Goal: Task Accomplishment & Management: Manage account settings

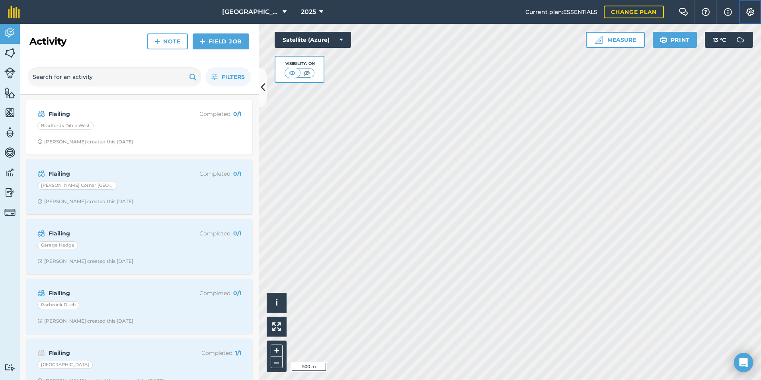
click at [749, 13] on img at bounding box center [750, 12] width 10 height 8
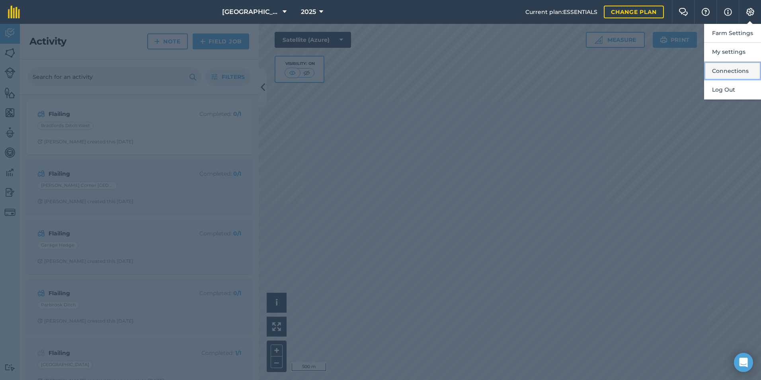
click at [736, 71] on button "Connections" at bounding box center [732, 71] width 57 height 19
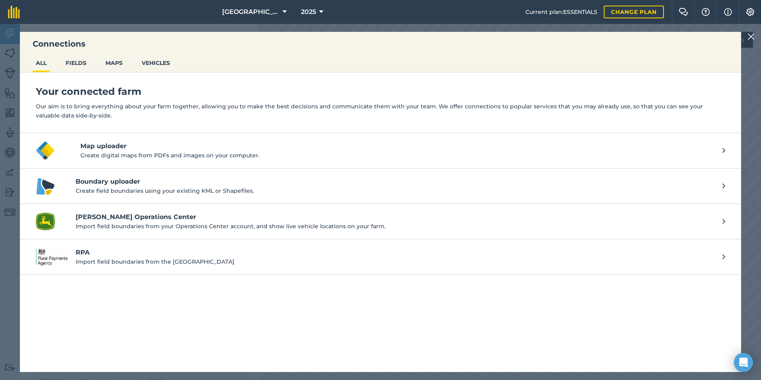
click at [750, 36] on img at bounding box center [750, 37] width 7 height 10
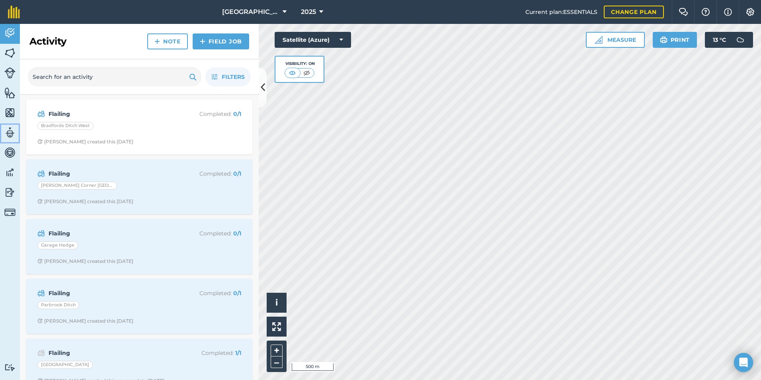
click at [11, 130] on img at bounding box center [9, 133] width 11 height 12
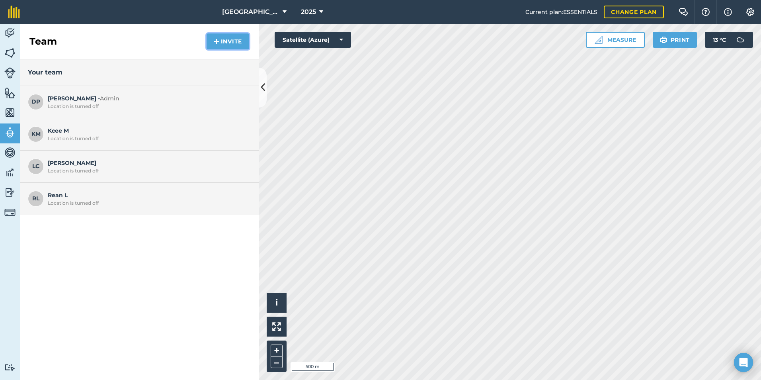
click at [226, 43] on button "Invite" at bounding box center [228, 41] width 43 height 16
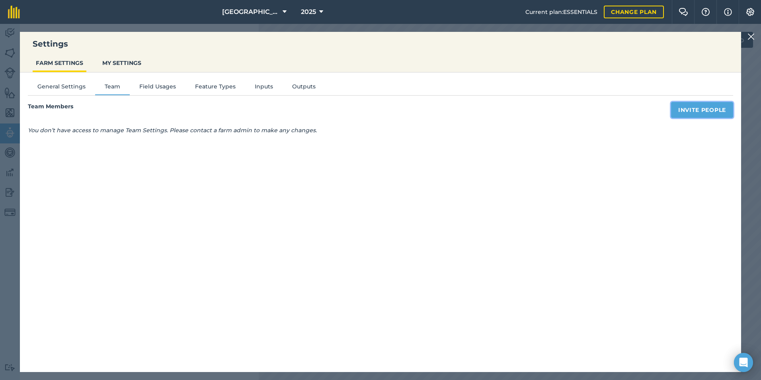
click at [692, 112] on button "Invite People" at bounding box center [702, 110] width 62 height 16
select select "MEMBER"
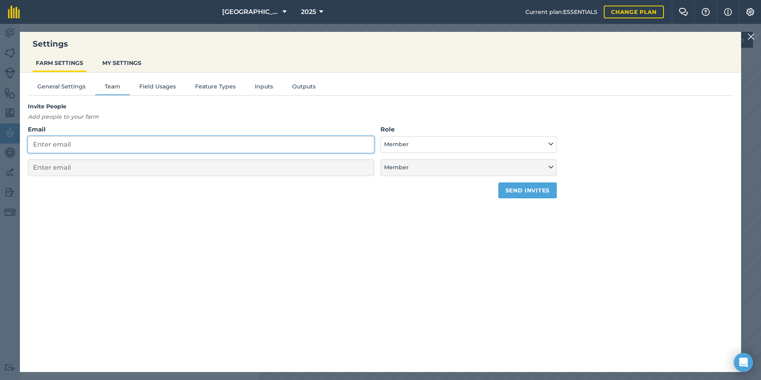
click at [108, 148] on input "Email" at bounding box center [201, 144] width 346 height 17
type input "R"
select select "MEMBER"
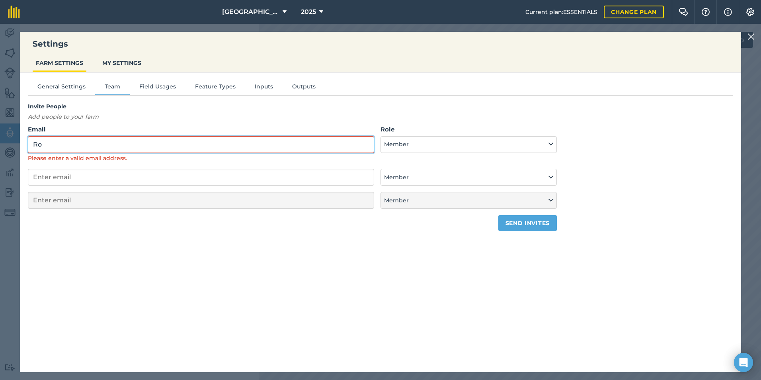
type input "R"
type input "@"
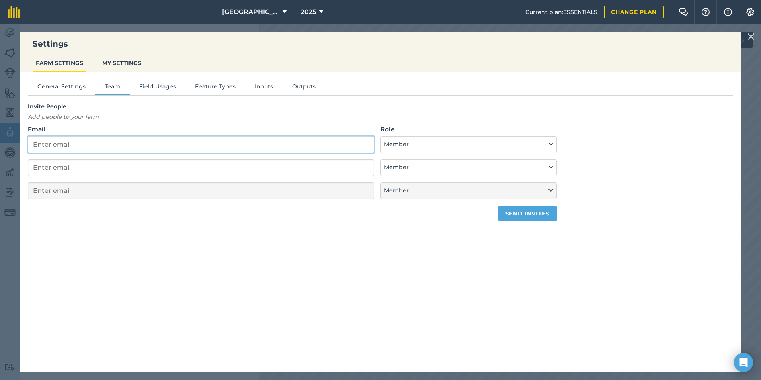
paste input "[PERSON_NAME][EMAIL_ADDRESS][PERSON_NAME][DOMAIN_NAME]"
type input "[PERSON_NAME][EMAIL_ADDRESS][PERSON_NAME][DOMAIN_NAME]"
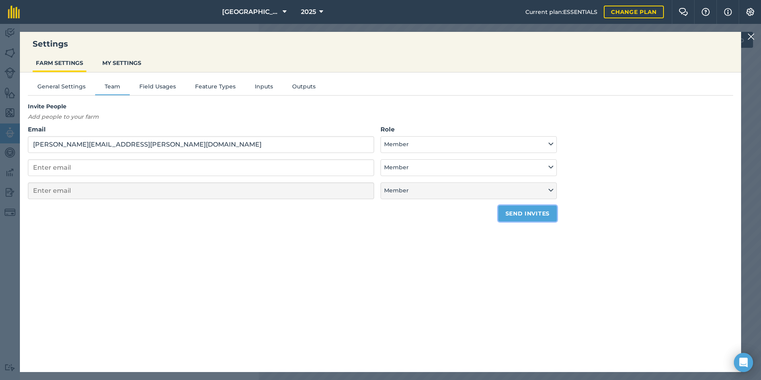
click at [531, 215] on button "Send invites" at bounding box center [527, 213] width 58 height 16
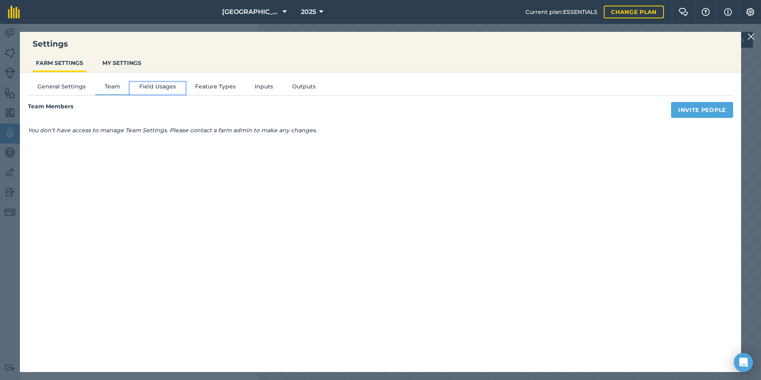
click at [147, 85] on button "Field Usages" at bounding box center [158, 88] width 56 height 12
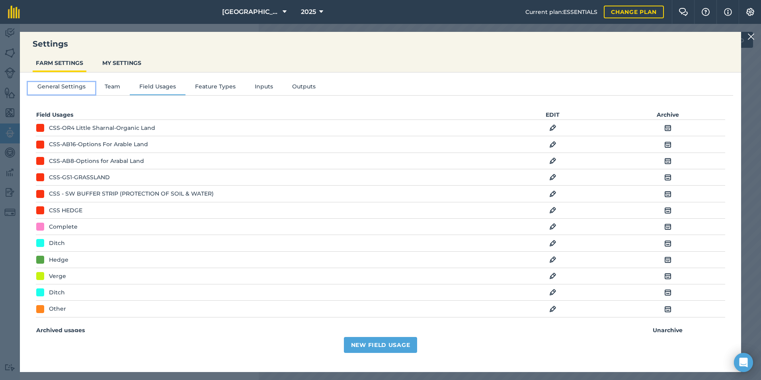
click at [69, 88] on button "General Settings" at bounding box center [61, 88] width 67 height 12
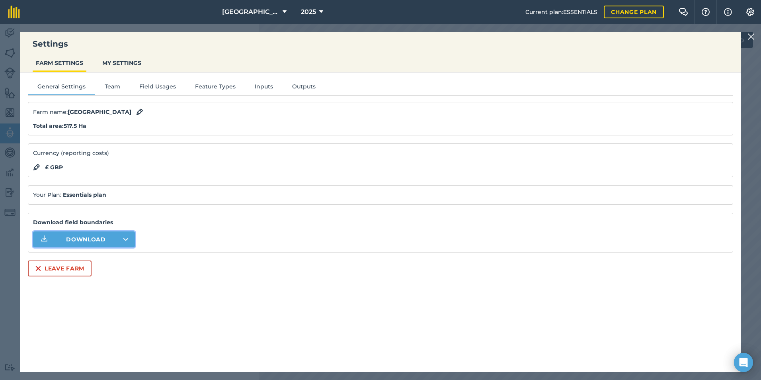
click at [87, 239] on span "Download" at bounding box center [86, 239] width 40 height 8
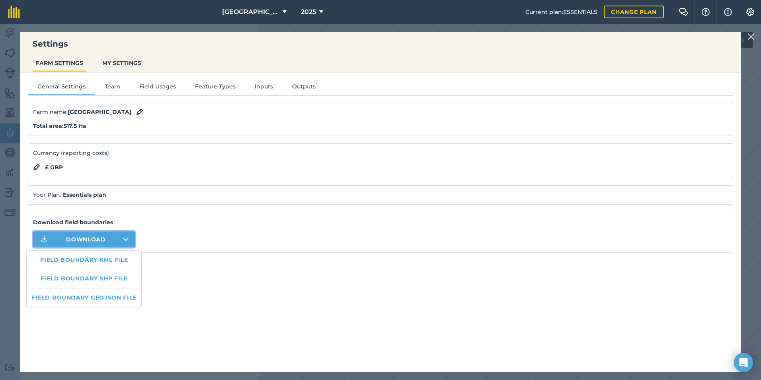
click at [252, 305] on div "General Settings Team Field Usages Feature Types Inputs Outputs Farm name : Cou…" at bounding box center [380, 217] width 721 height 291
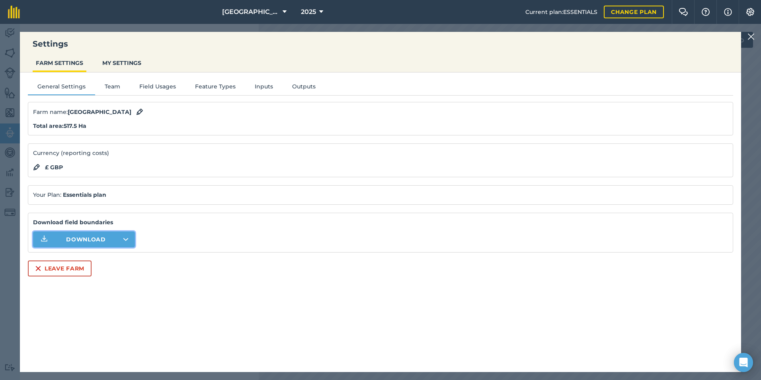
click at [748, 36] on img at bounding box center [750, 37] width 7 height 10
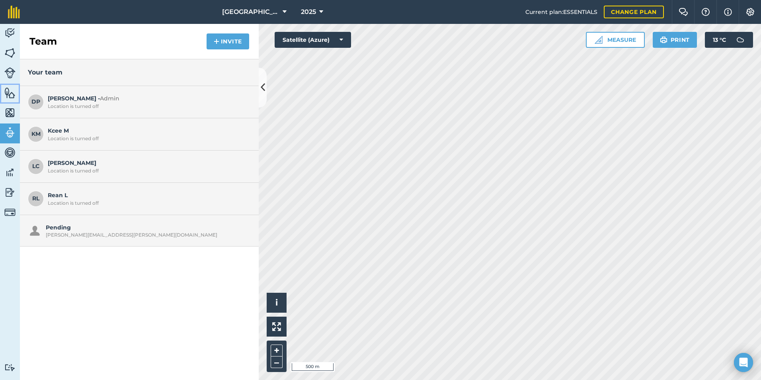
click at [6, 95] on img at bounding box center [9, 93] width 11 height 12
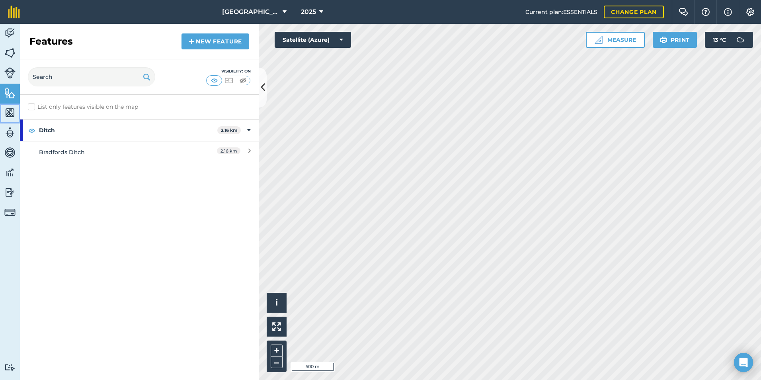
click at [12, 114] on img at bounding box center [9, 113] width 11 height 12
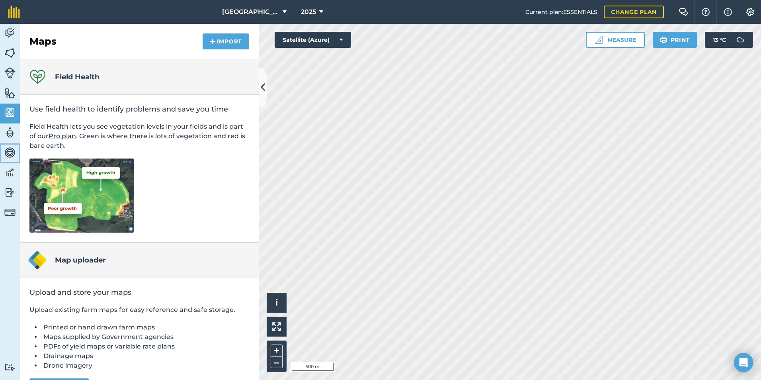
click at [8, 155] on img at bounding box center [9, 152] width 11 height 12
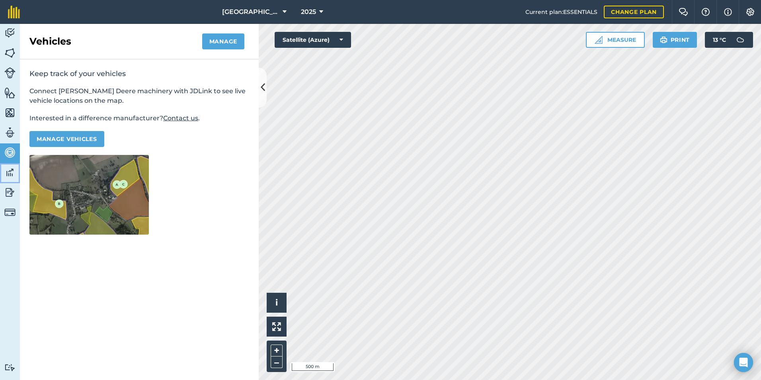
click at [10, 175] on img at bounding box center [9, 172] width 11 height 12
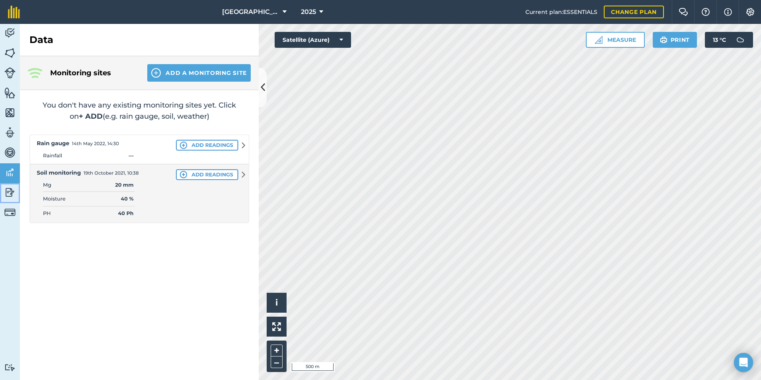
click at [12, 191] on img at bounding box center [9, 192] width 11 height 12
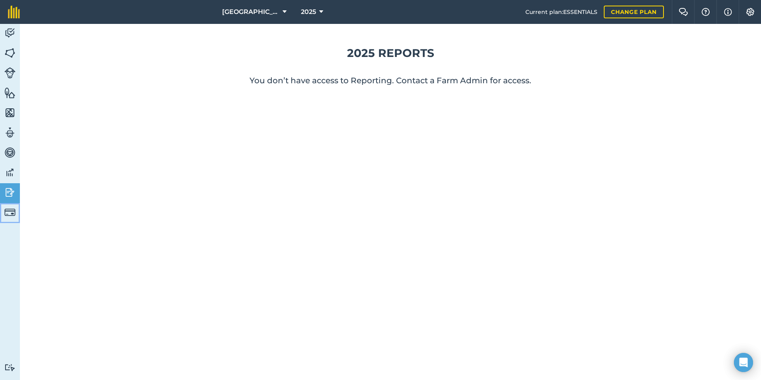
click at [9, 212] on img at bounding box center [9, 212] width 11 height 11
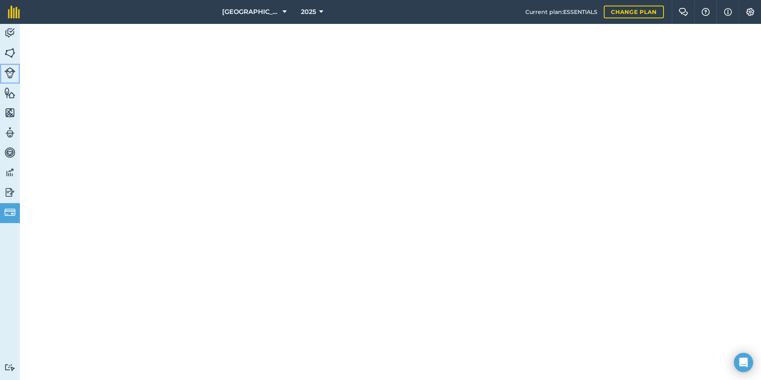
click at [9, 73] on img at bounding box center [9, 72] width 11 height 11
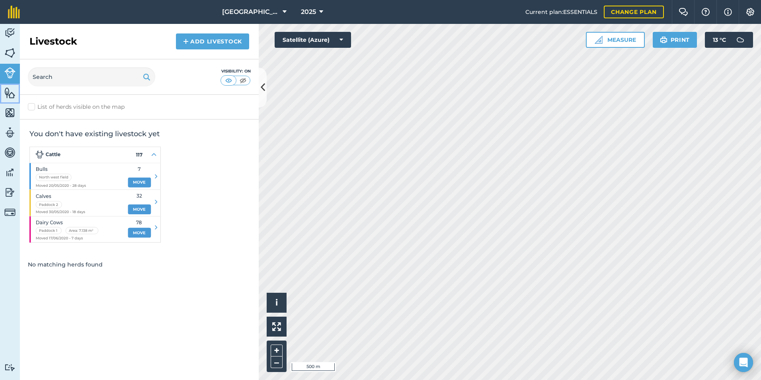
click at [9, 94] on img at bounding box center [9, 93] width 11 height 12
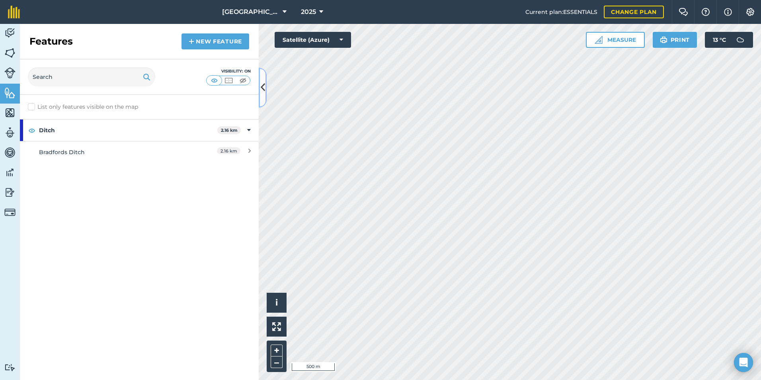
click at [263, 85] on icon at bounding box center [263, 87] width 4 height 14
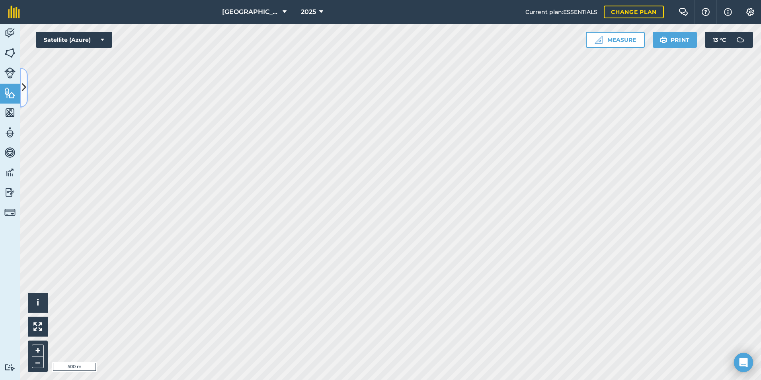
click at [24, 91] on icon at bounding box center [24, 87] width 4 height 14
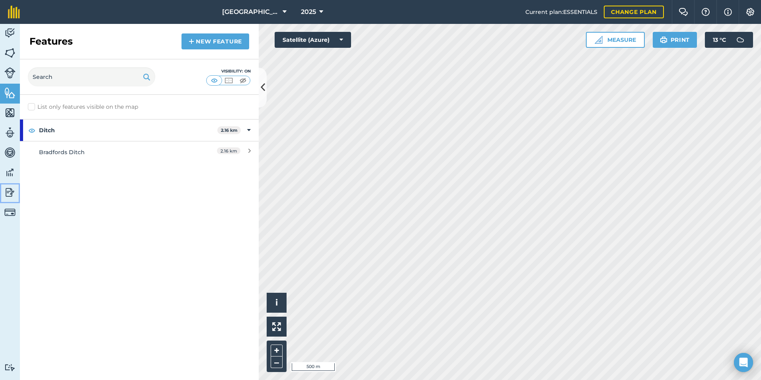
click at [7, 191] on img at bounding box center [9, 192] width 11 height 12
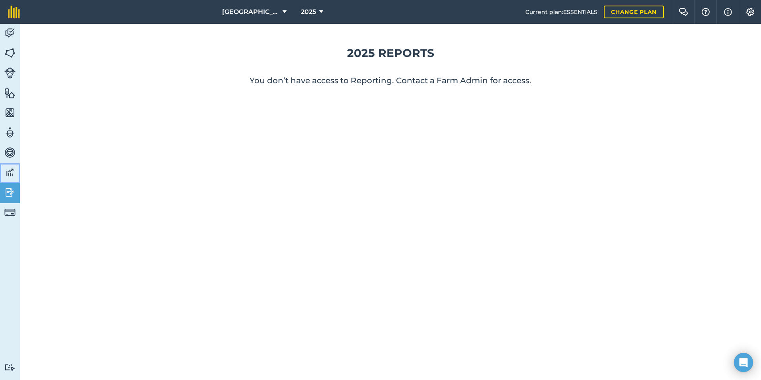
click at [9, 174] on img at bounding box center [9, 172] width 11 height 12
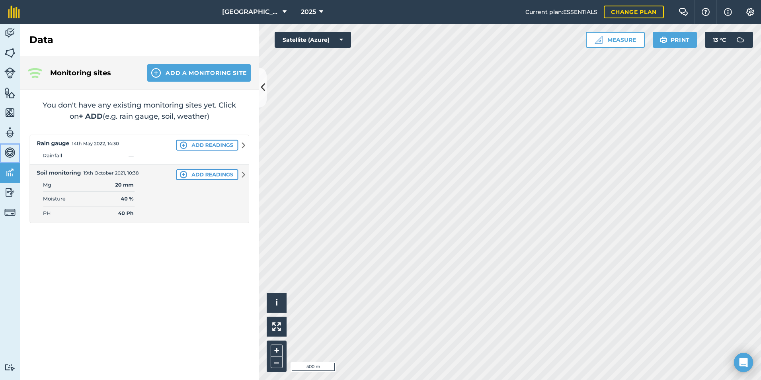
click at [10, 147] on img at bounding box center [9, 152] width 11 height 12
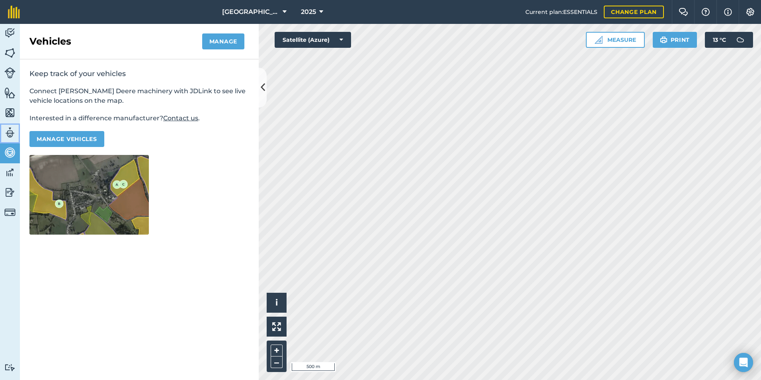
click at [11, 135] on img at bounding box center [9, 133] width 11 height 12
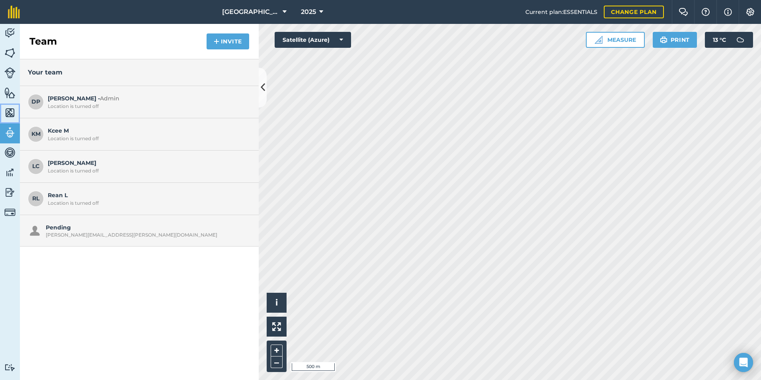
click at [10, 113] on img at bounding box center [9, 113] width 11 height 12
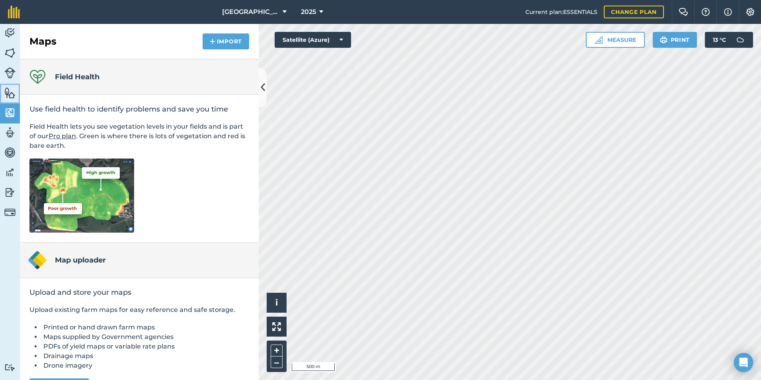
click at [9, 92] on img at bounding box center [9, 93] width 11 height 12
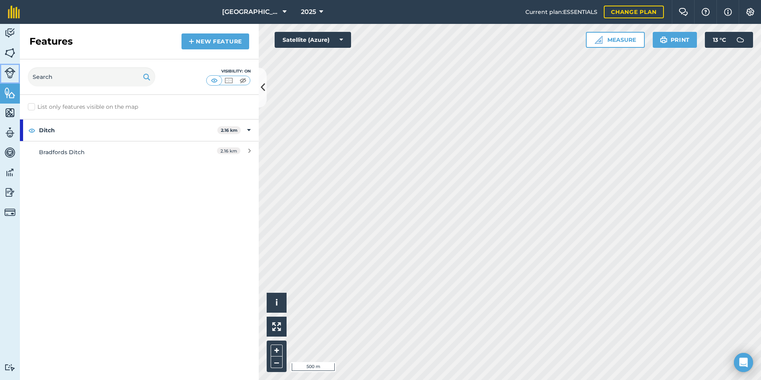
click at [11, 76] on img at bounding box center [9, 72] width 11 height 11
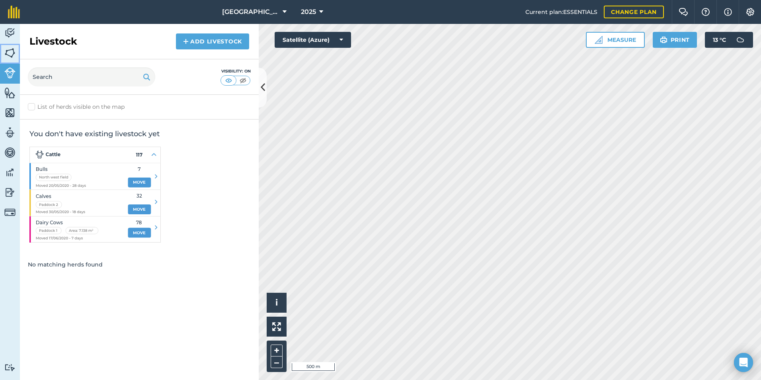
click at [11, 55] on img at bounding box center [9, 53] width 11 height 12
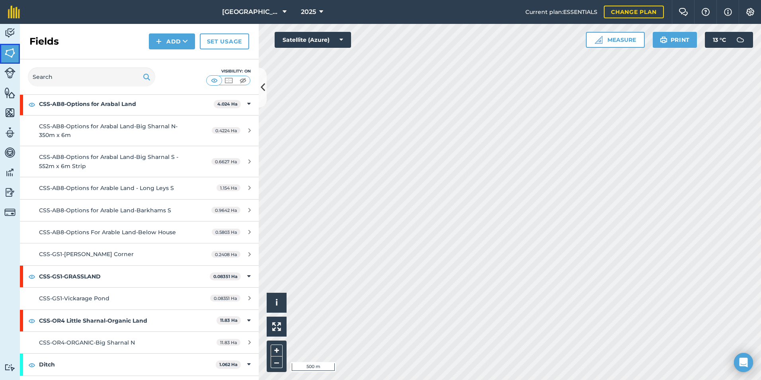
scroll to position [3143, 0]
